Goal: Transaction & Acquisition: Purchase product/service

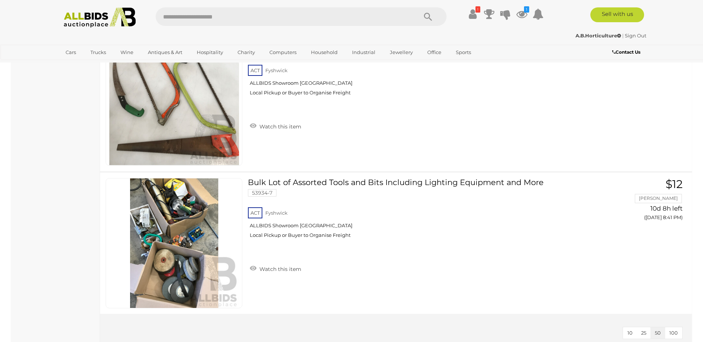
scroll to position [3446, 0]
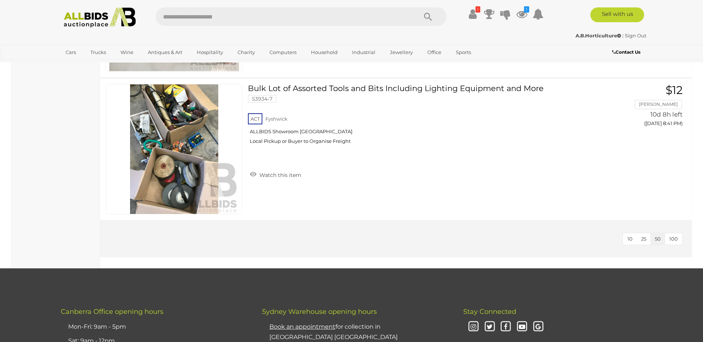
click at [351, 22] on input "text" at bounding box center [283, 16] width 254 height 19
type input "*****"
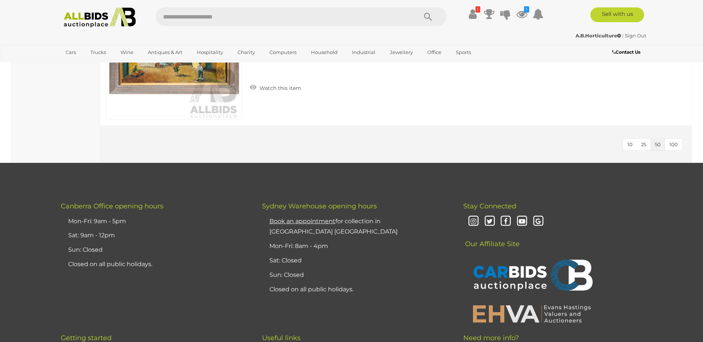
scroll to position [74, 0]
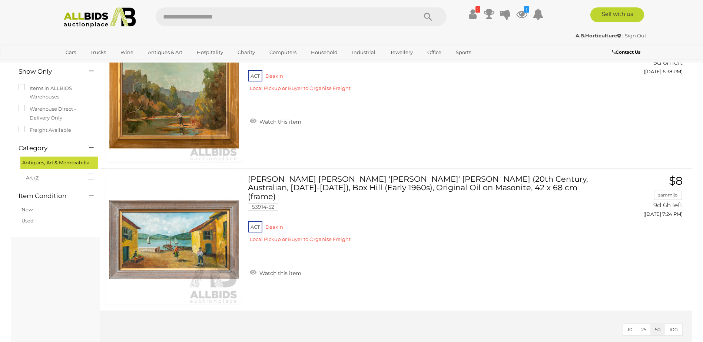
click at [92, 20] on img at bounding box center [100, 17] width 80 height 20
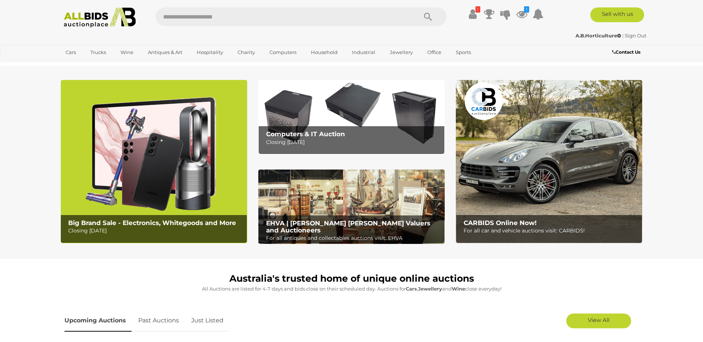
click at [589, 316] on link "View All" at bounding box center [598, 321] width 65 height 15
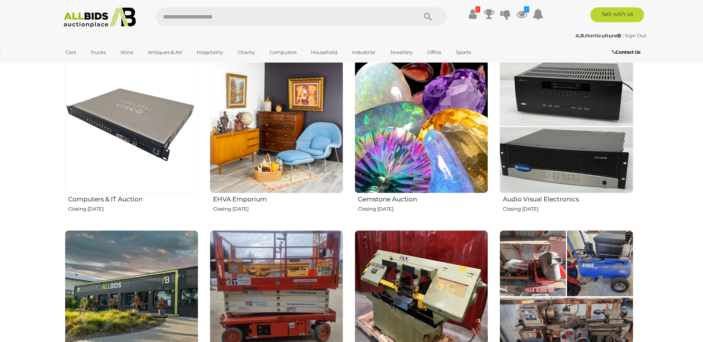
scroll to position [963, 0]
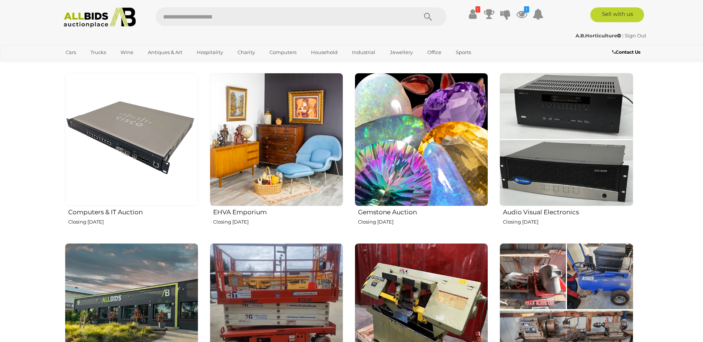
click at [525, 106] on img at bounding box center [565, 139] width 133 height 133
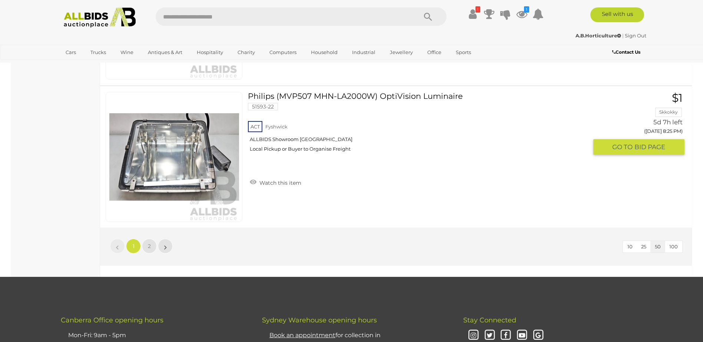
scroll to position [7077, 0]
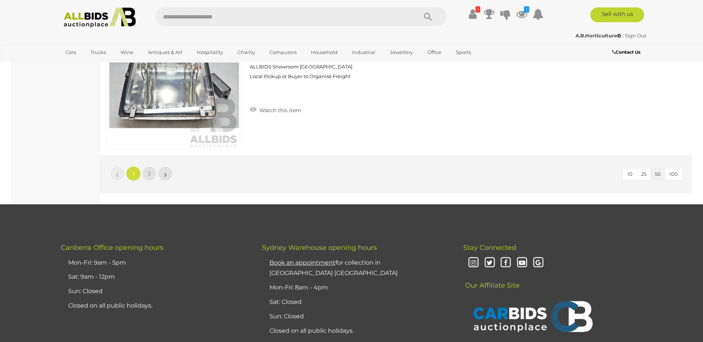
click at [113, 17] on img at bounding box center [100, 17] width 80 height 20
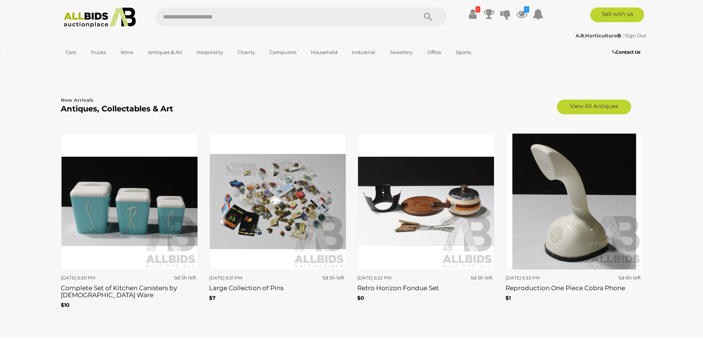
scroll to position [1260, 0]
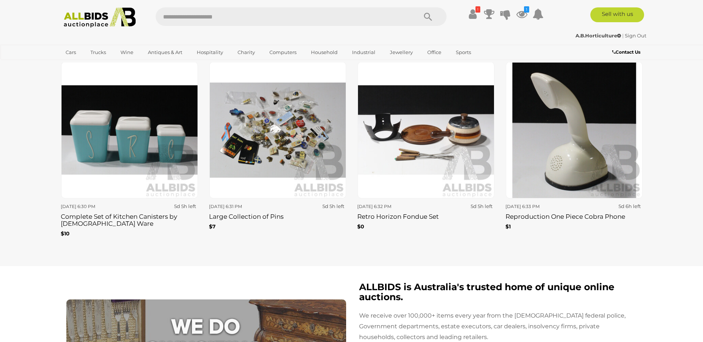
click at [300, 146] on img at bounding box center [277, 130] width 137 height 137
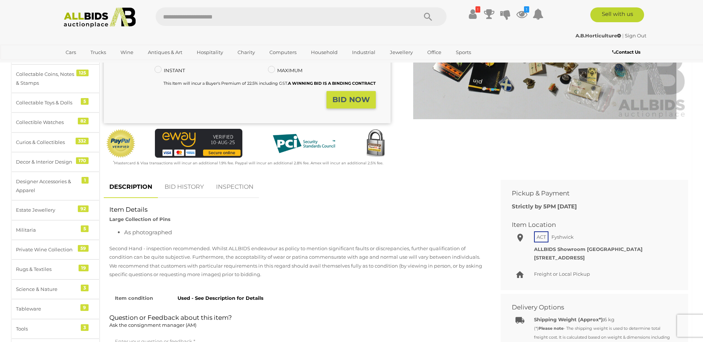
scroll to position [37, 0]
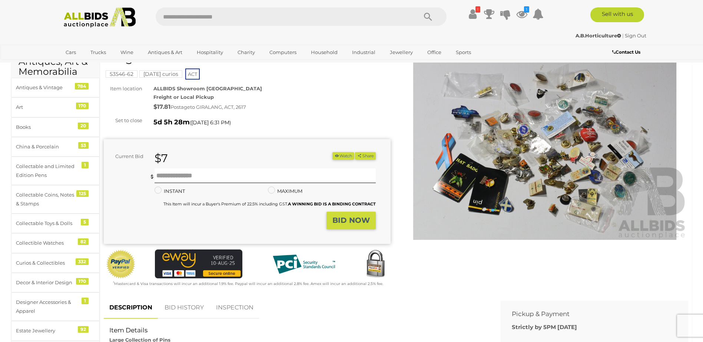
click at [476, 130] on img at bounding box center [545, 148] width 287 height 185
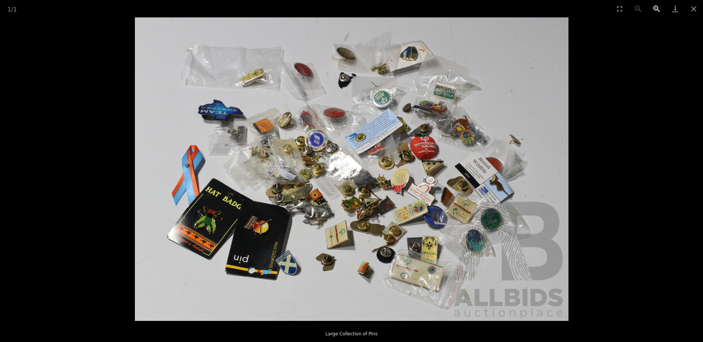
click at [655, 5] on button "Zoom in" at bounding box center [656, 8] width 19 height 17
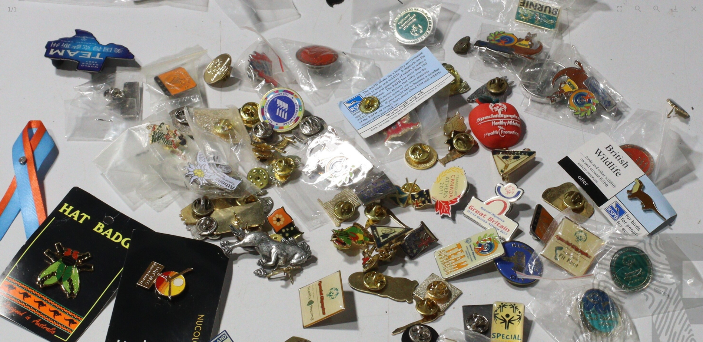
scroll to position [259, 0]
